Goal: Information Seeking & Learning: Learn about a topic

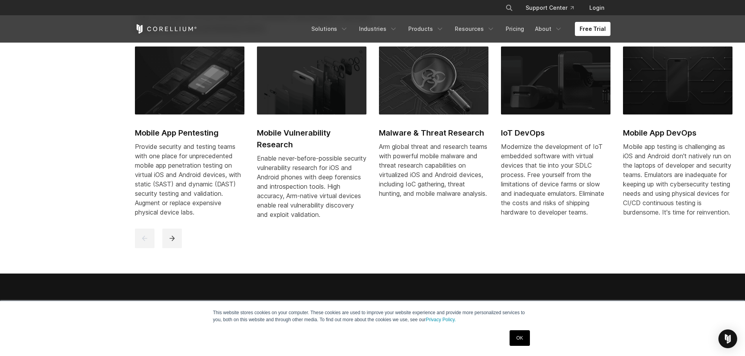
scroll to position [430, 0]
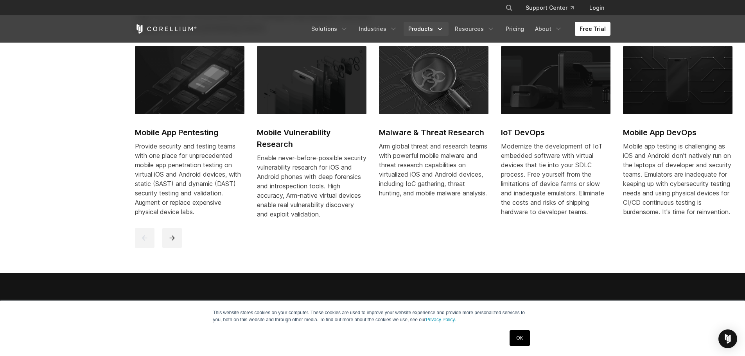
click at [436, 30] on link "Products" at bounding box center [426, 29] width 45 height 14
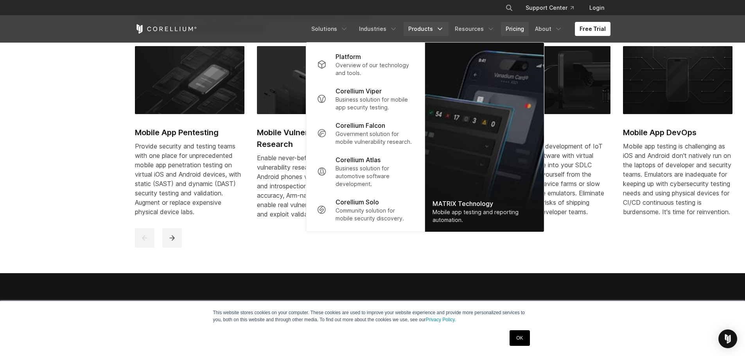
click at [518, 30] on link "Pricing" at bounding box center [515, 29] width 28 height 14
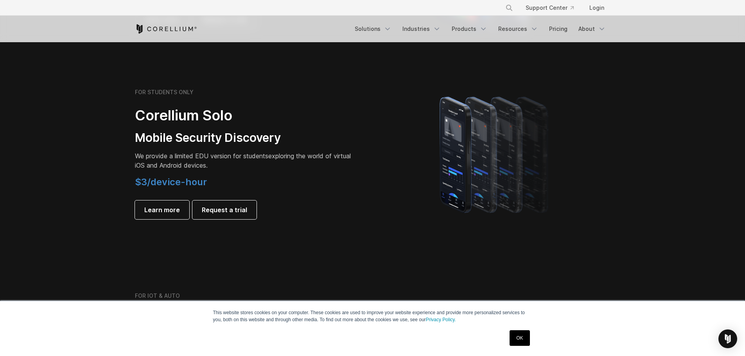
scroll to position [509, 0]
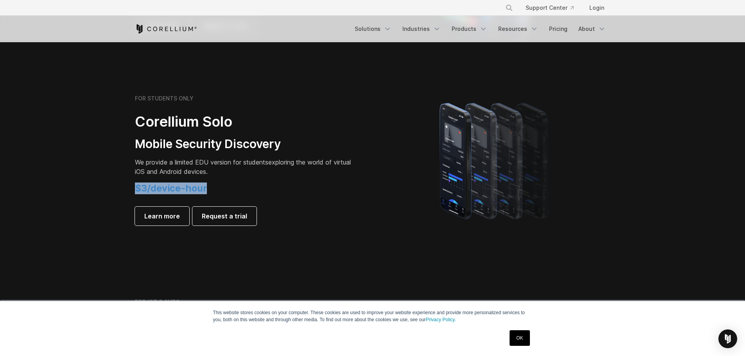
drag, startPoint x: 137, startPoint y: 189, endPoint x: 212, endPoint y: 185, distance: 75.7
click at [212, 185] on h4 "$3/device-hour" at bounding box center [244, 189] width 219 height 12
drag, startPoint x: 192, startPoint y: 163, endPoint x: 233, endPoint y: 166, distance: 40.4
click at [233, 166] on span "We provide a limited EDU version for students" at bounding box center [201, 162] width 133 height 8
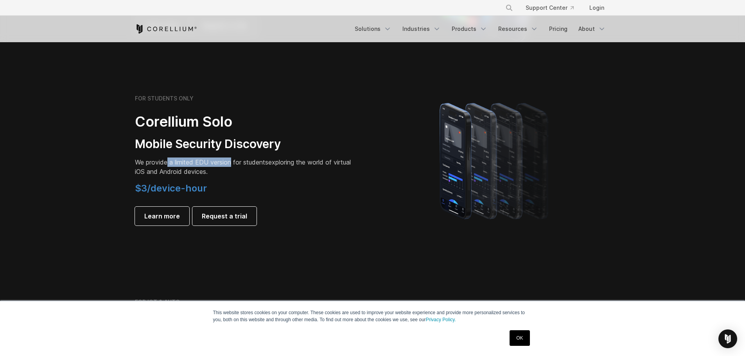
click at [233, 166] on span "We provide a limited EDU version for students" at bounding box center [201, 162] width 133 height 8
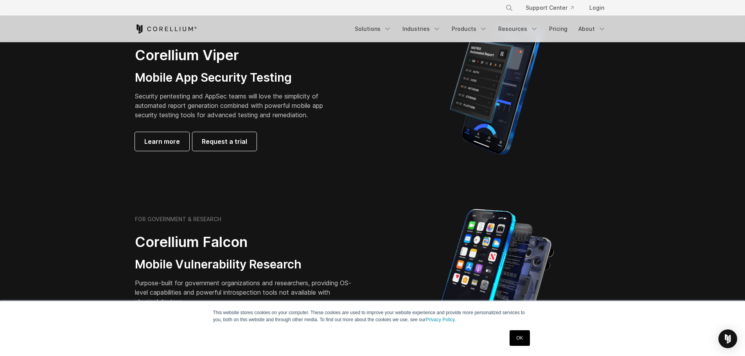
scroll to position [196, 0]
